Goal: Transaction & Acquisition: Purchase product/service

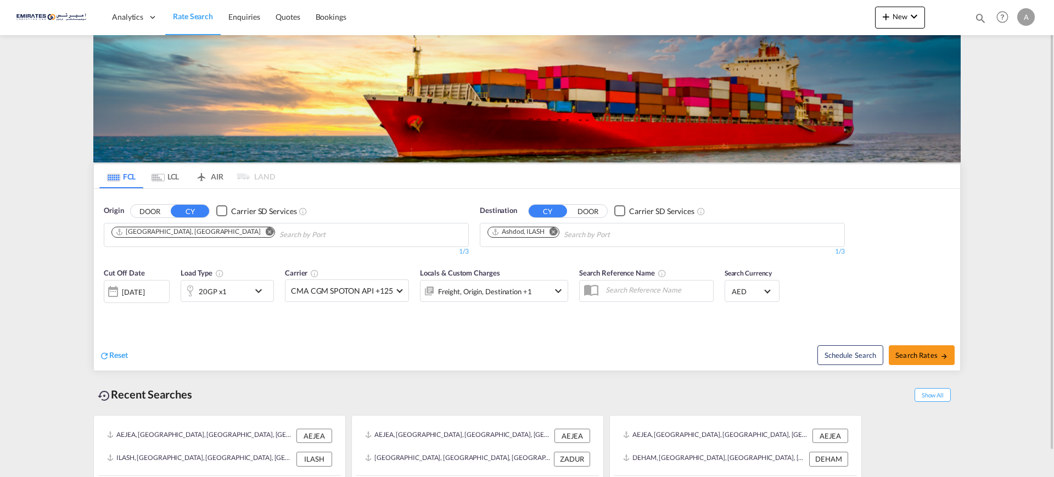
click at [554, 232] on md-icon "Remove" at bounding box center [553, 231] width 8 height 8
type input "mombas"
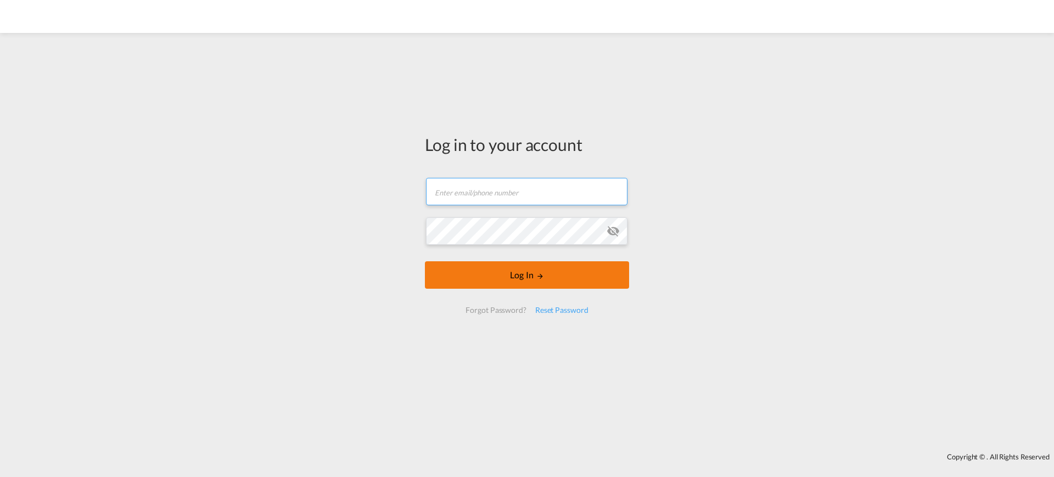
type input "[EMAIL_ADDRESS][DOMAIN_NAME]"
click at [512, 273] on button "Log In" at bounding box center [527, 274] width 204 height 27
